Goal: Information Seeking & Learning: Learn about a topic

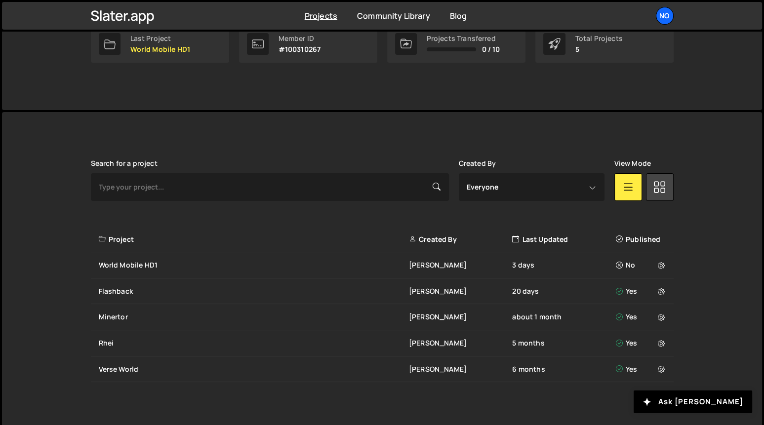
scroll to position [179, 0]
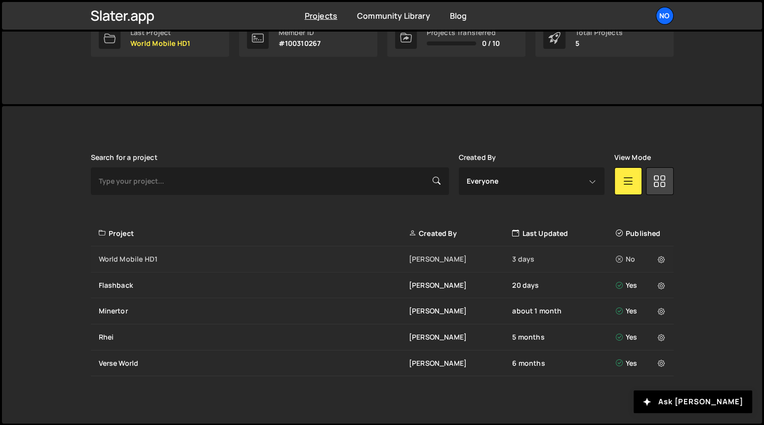
click at [148, 257] on div "World Mobile HD1" at bounding box center [254, 259] width 310 height 10
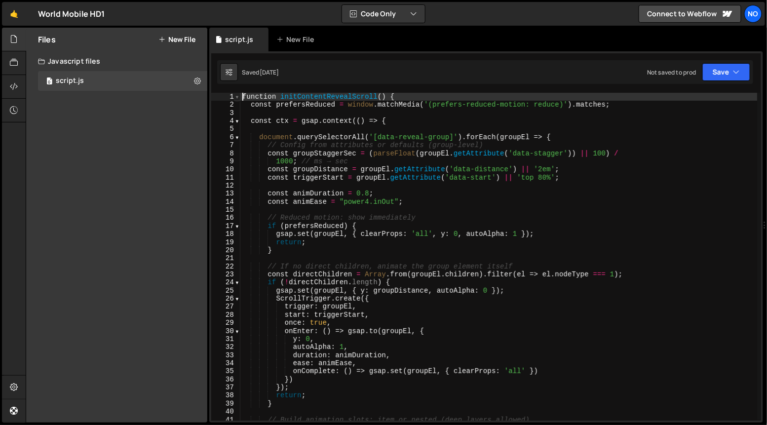
click at [238, 98] on span at bounding box center [236, 97] width 5 height 8
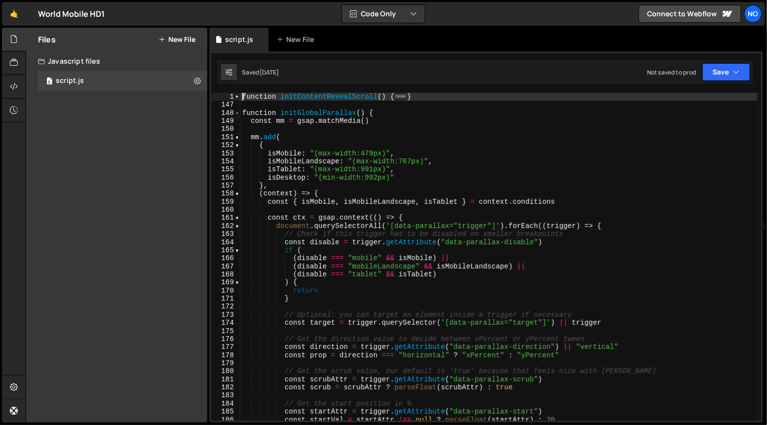
click at [237, 113] on span at bounding box center [236, 113] width 5 height 8
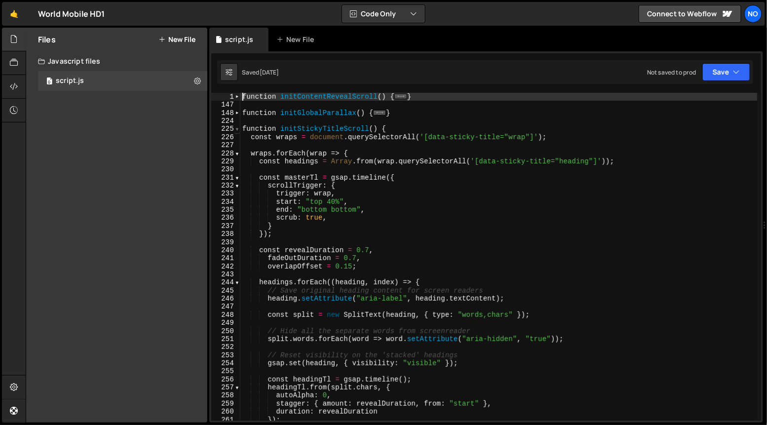
click at [235, 131] on span at bounding box center [236, 129] width 5 height 8
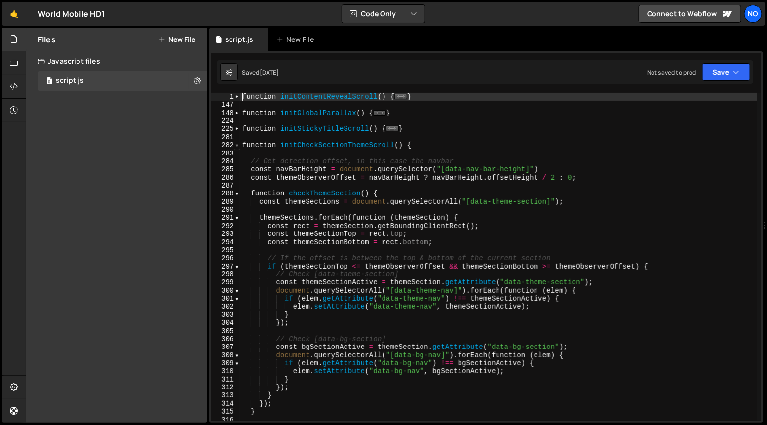
click at [236, 148] on span at bounding box center [236, 145] width 5 height 8
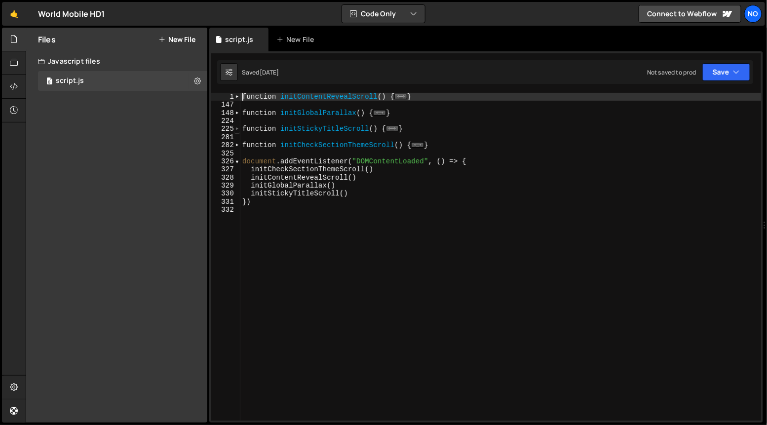
click at [236, 129] on span at bounding box center [236, 129] width 5 height 8
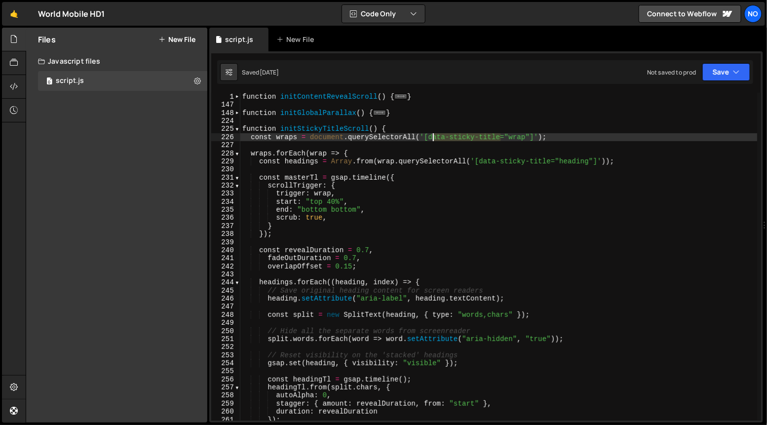
drag, startPoint x: 501, startPoint y: 138, endPoint x: 428, endPoint y: 137, distance: 72.6
click at [429, 137] on div "function initContentRevealScroll ( ) { ... } function initGlobalParallax ( ) { …" at bounding box center [498, 265] width 517 height 345
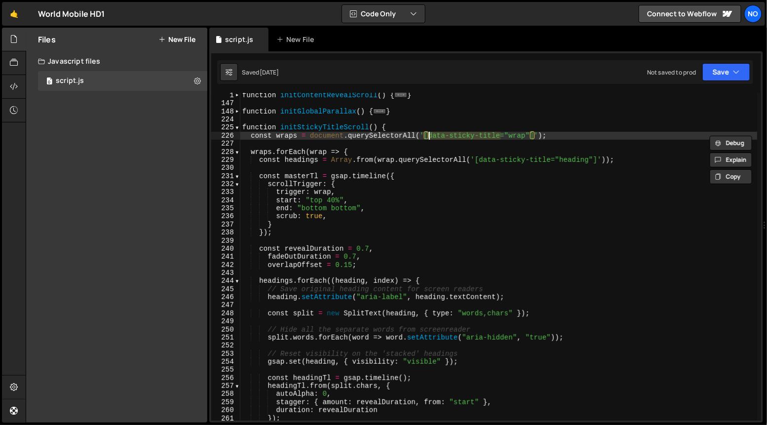
scroll to position [1, 0]
click at [578, 160] on div "function initContentRevealScroll ( ) { ... } function initGlobalParallax ( ) { …" at bounding box center [498, 263] width 517 height 345
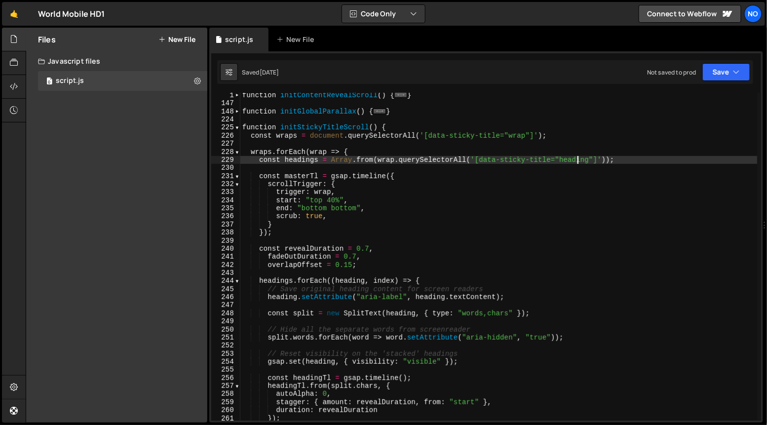
click at [578, 160] on div "function initContentRevealScroll ( ) { ... } function initGlobalParallax ( ) { …" at bounding box center [498, 263] width 517 height 345
click at [486, 174] on div "function initContentRevealScroll ( ) { ... } function initGlobalParallax ( ) { …" at bounding box center [498, 263] width 517 height 345
type textarea "const masterTl = gsap.timeline({"
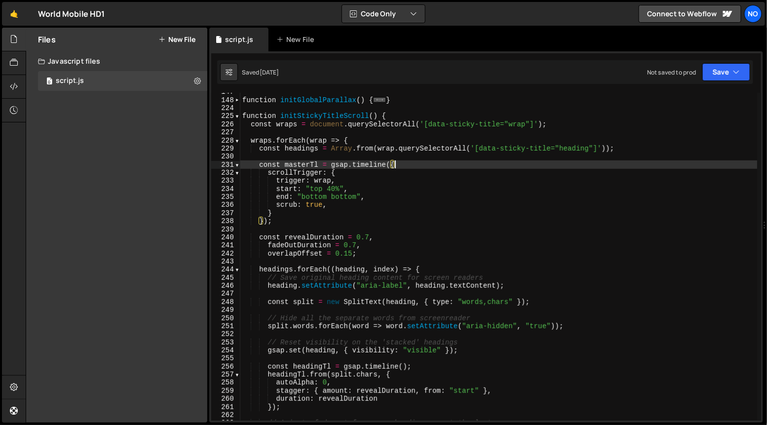
scroll to position [13, 0]
